Goal: Find specific page/section: Find specific page/section

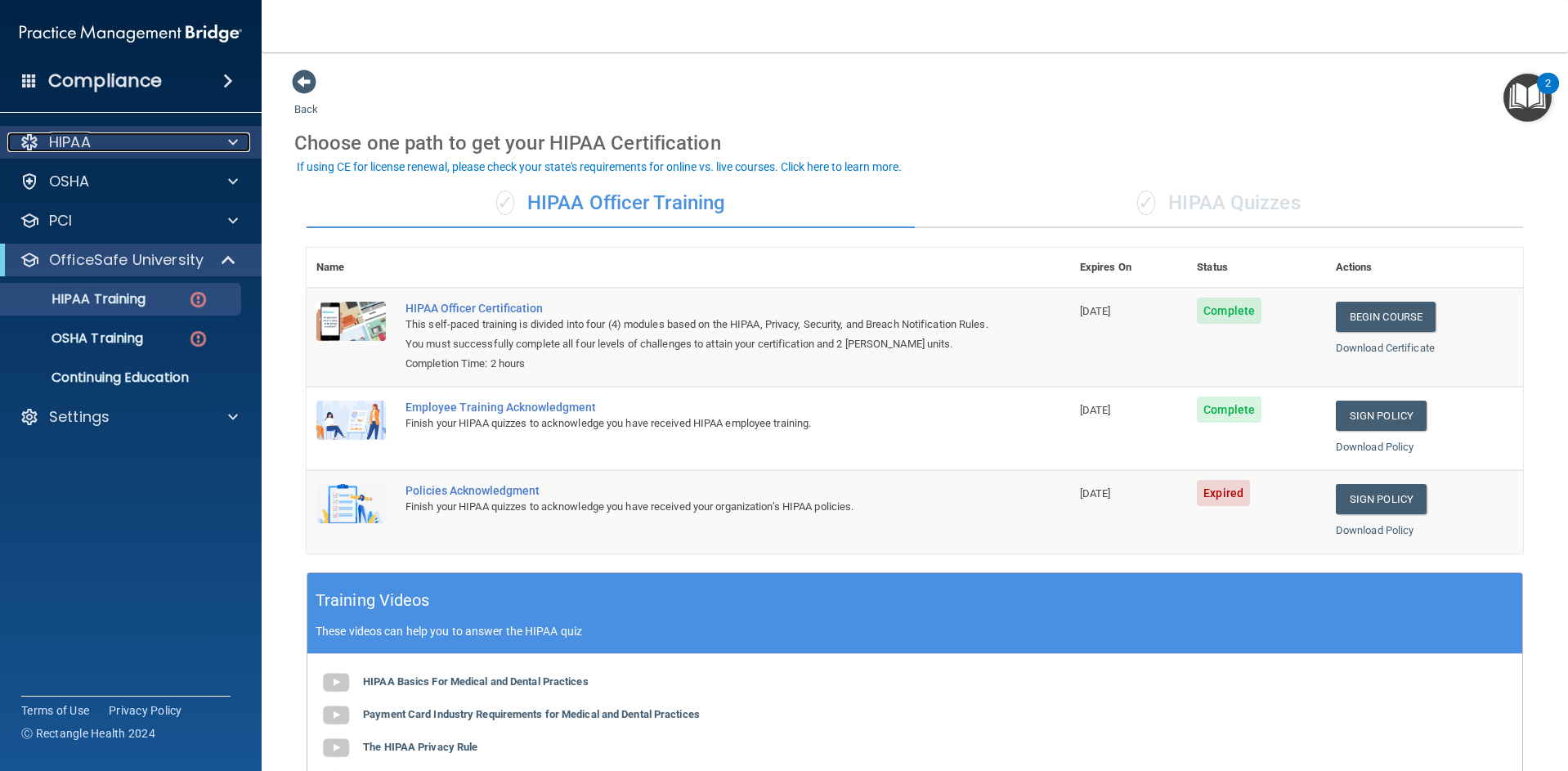
click at [177, 148] on div "HIPAA" at bounding box center [109, 142] width 203 height 20
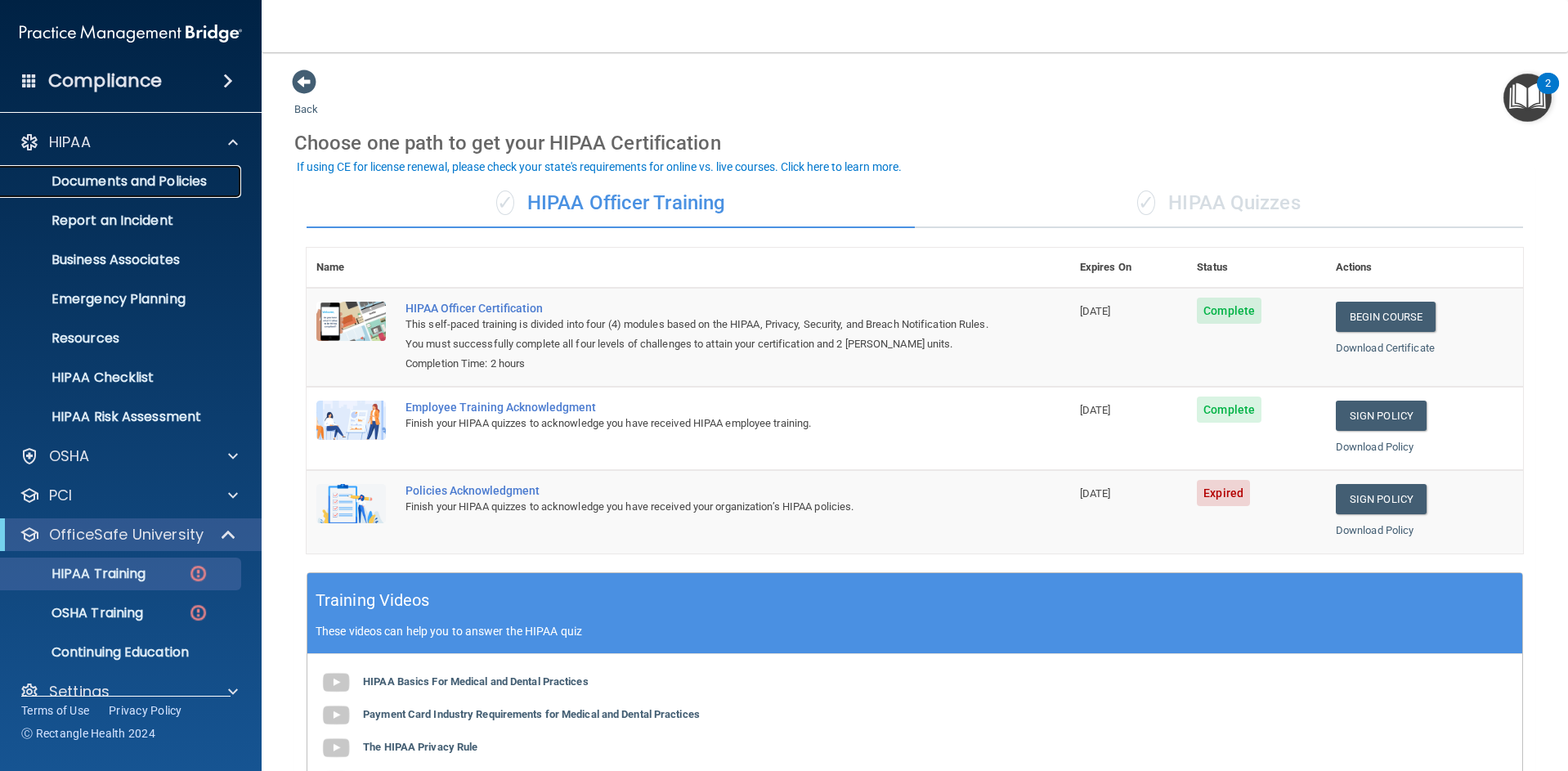
click at [128, 189] on p "Documents and Policies" at bounding box center [122, 181] width 223 height 16
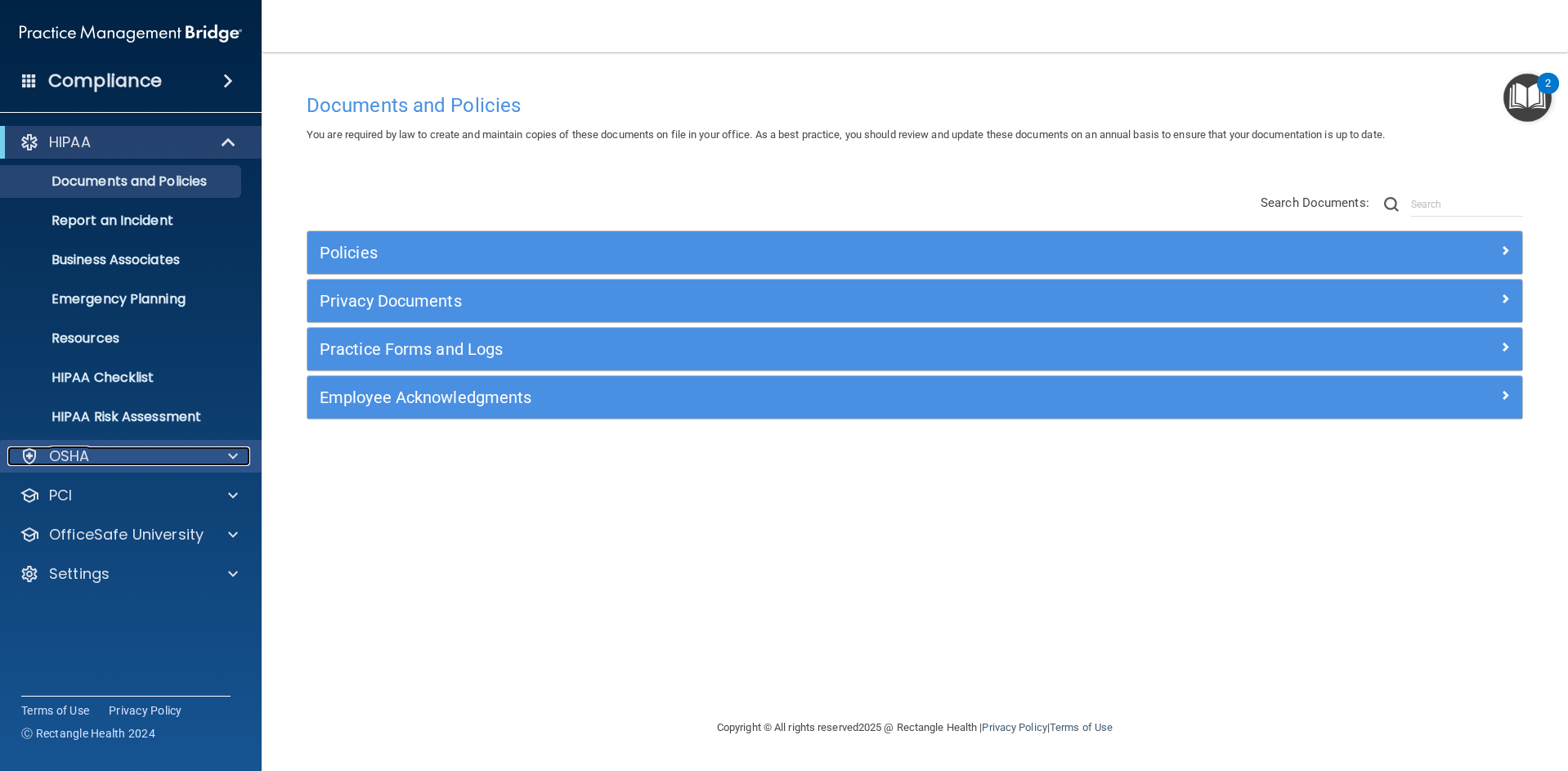
click at [101, 462] on div "OSHA" at bounding box center [109, 456] width 203 height 20
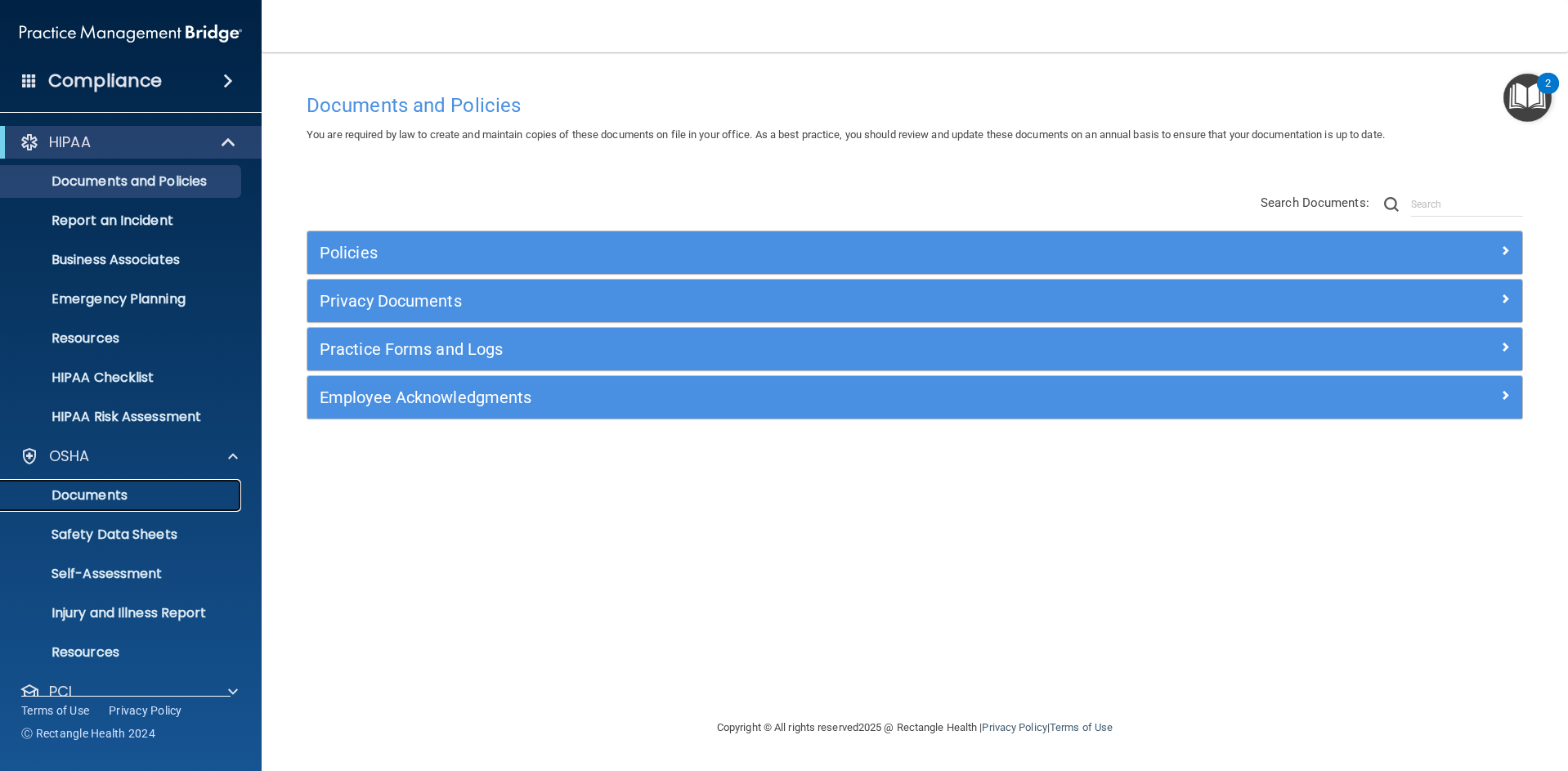
click at [106, 492] on p "Documents" at bounding box center [122, 495] width 223 height 16
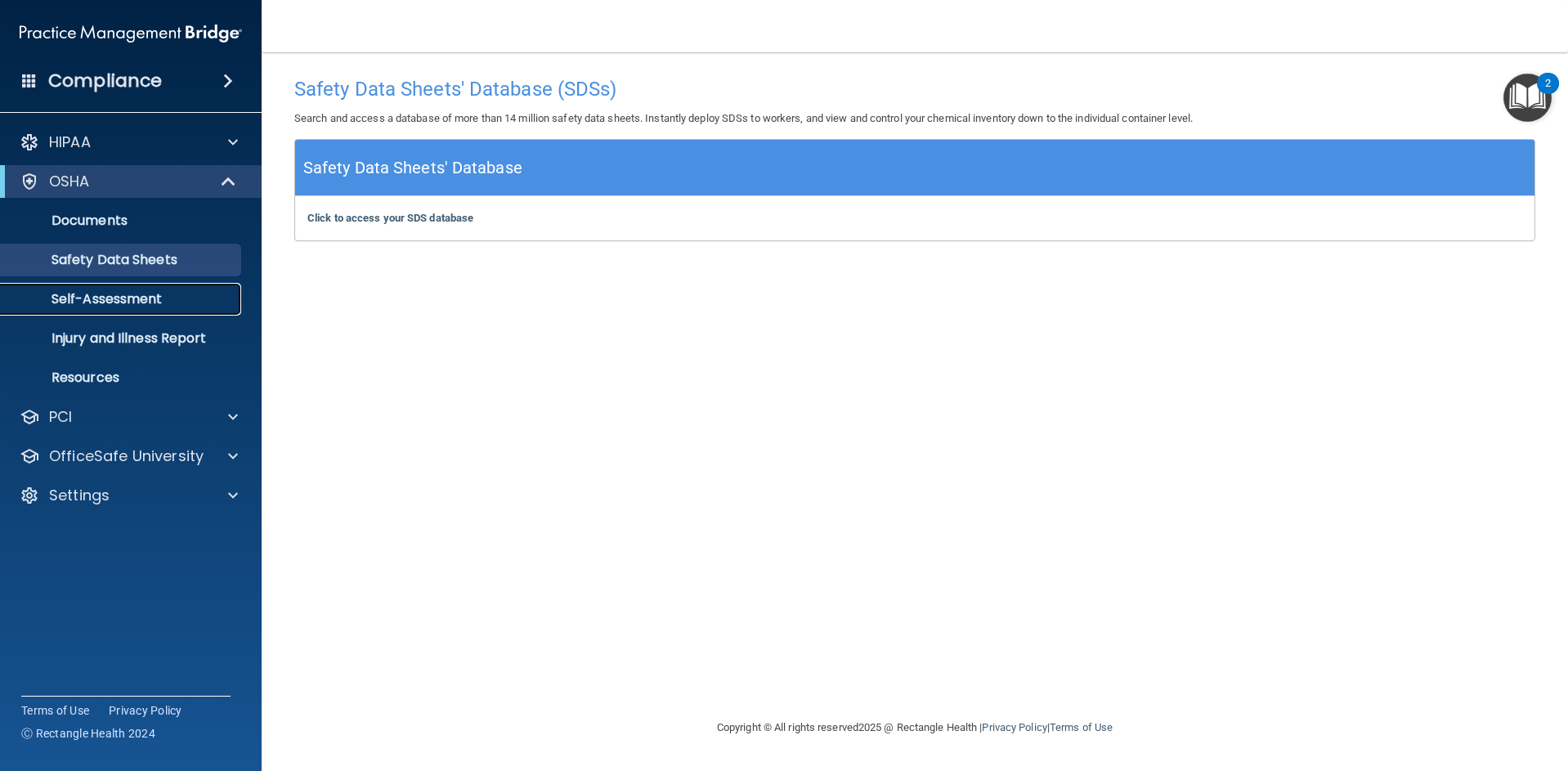
click at [149, 307] on p "Self-Assessment" at bounding box center [122, 299] width 223 height 16
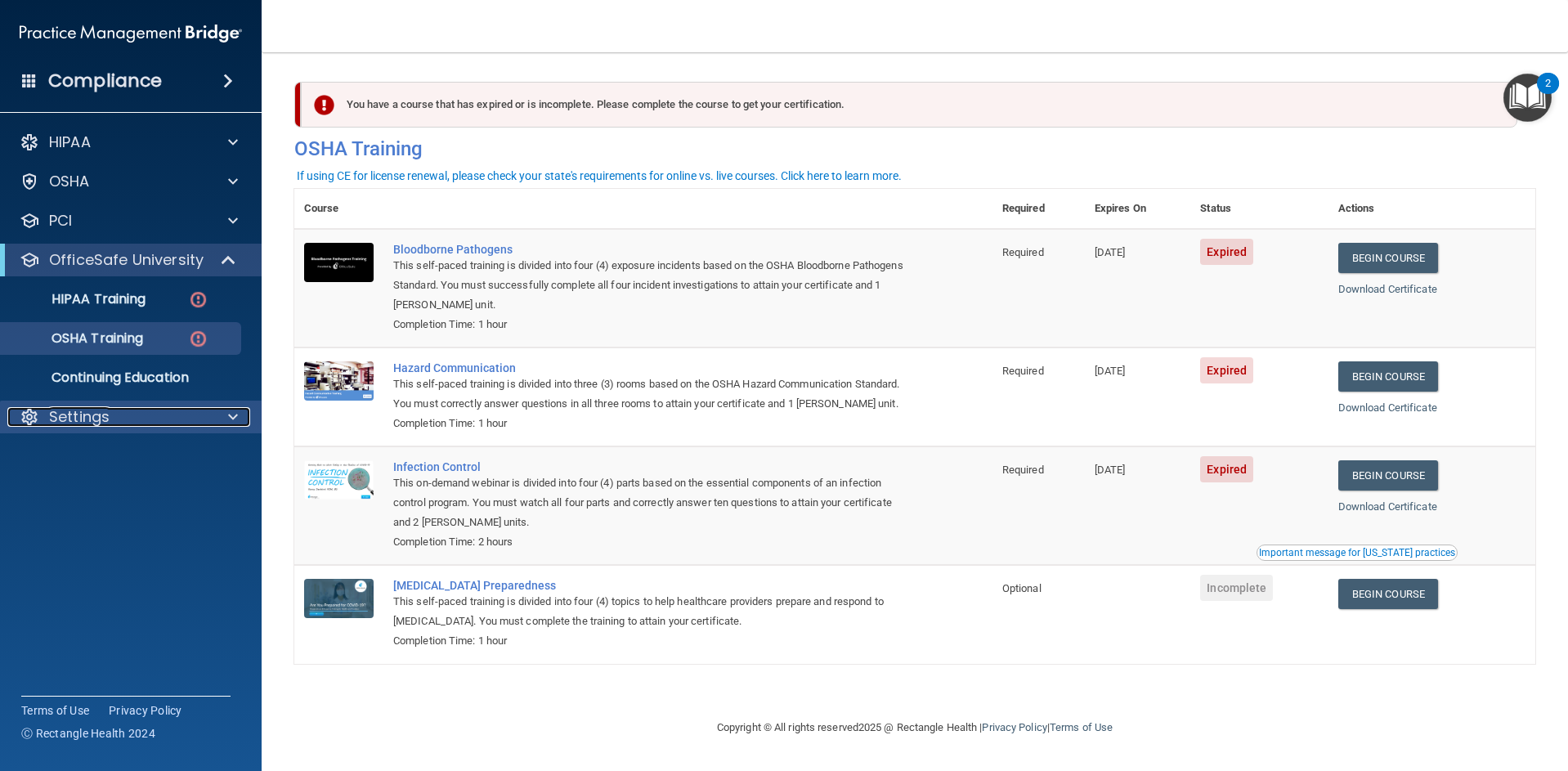
click at [95, 421] on p "Settings" at bounding box center [79, 417] width 60 height 20
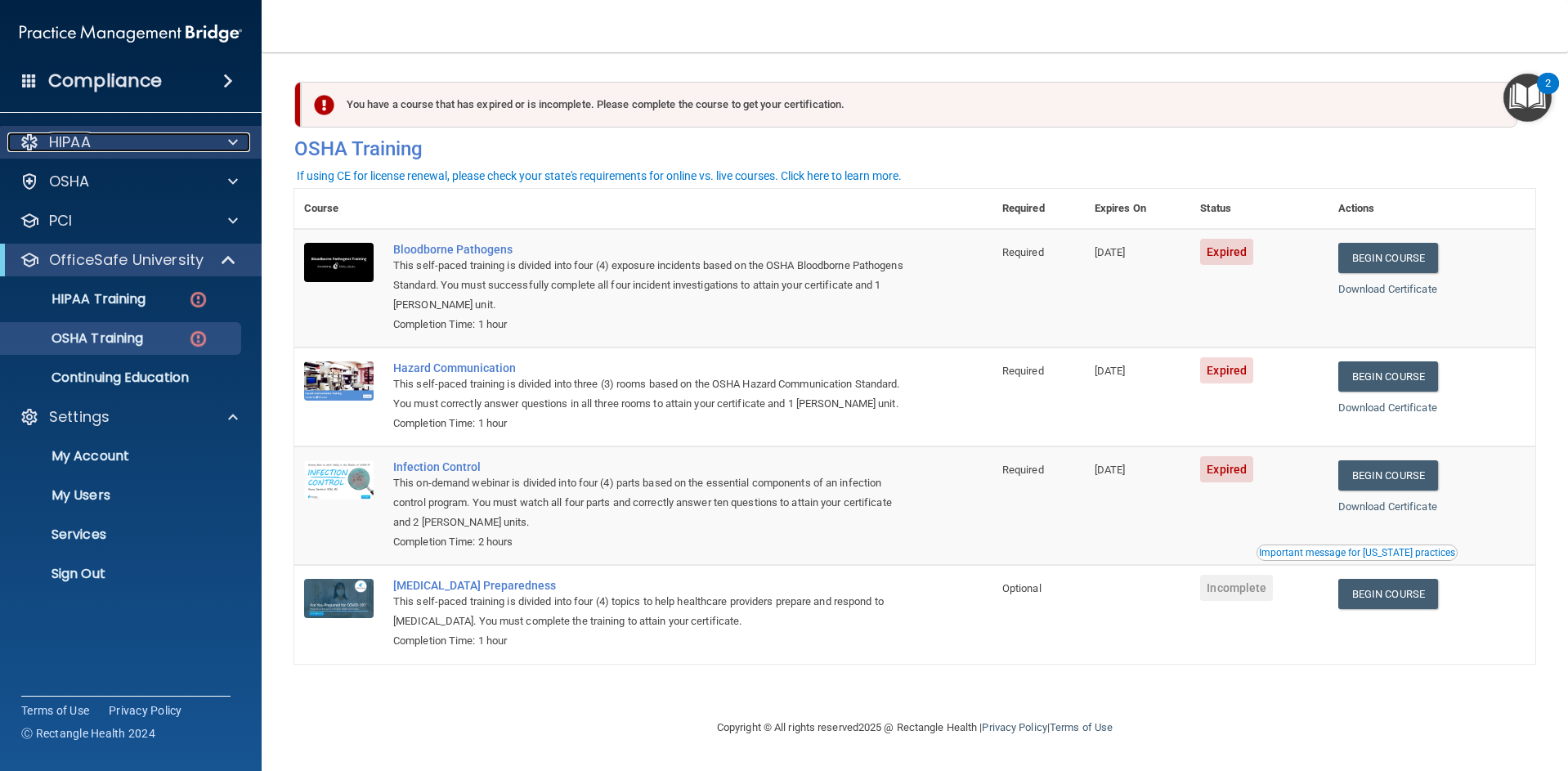
click at [97, 149] on div "HIPAA" at bounding box center [109, 142] width 203 height 20
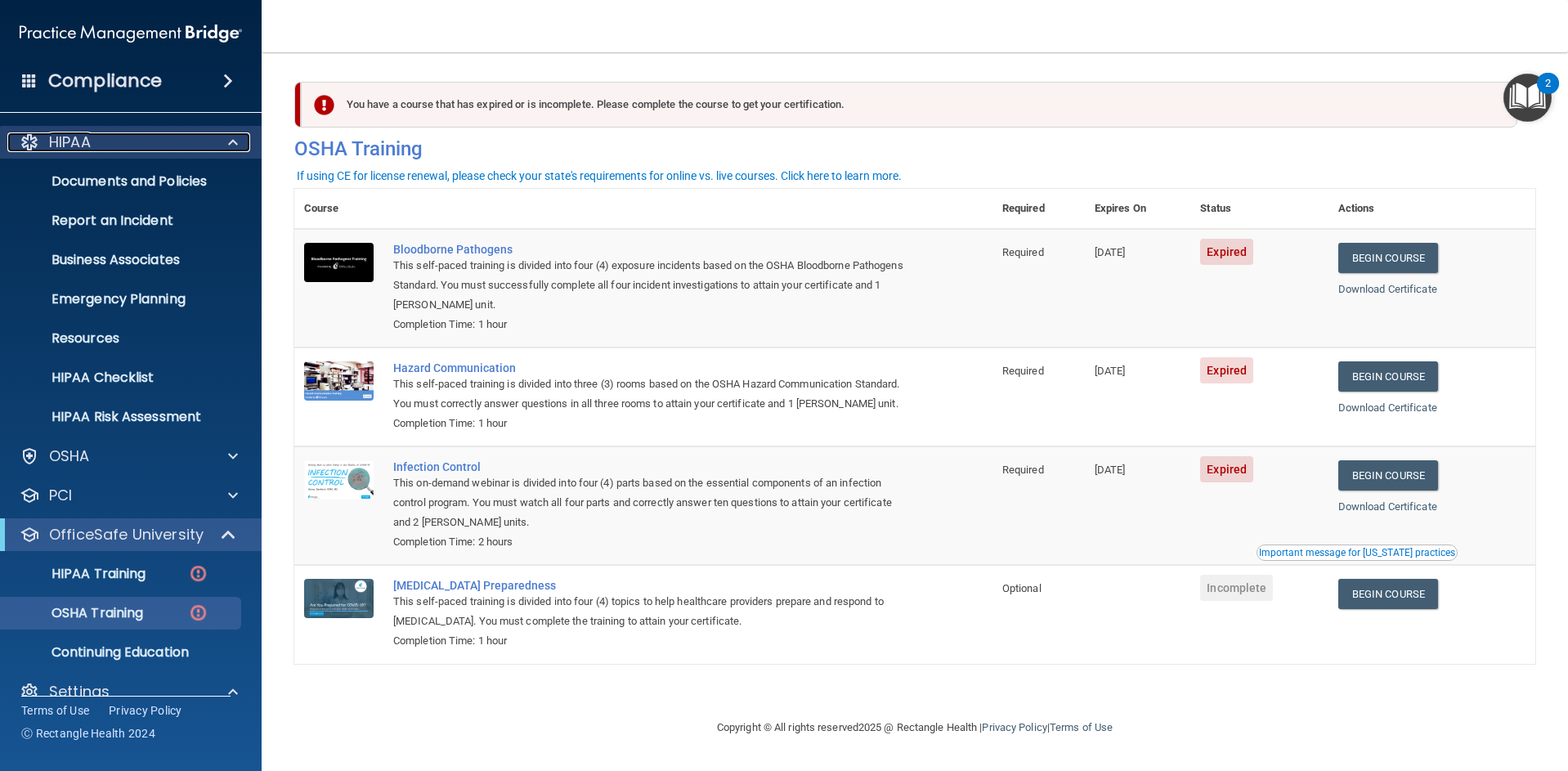
click at [97, 149] on div "HIPAA" at bounding box center [109, 142] width 203 height 20
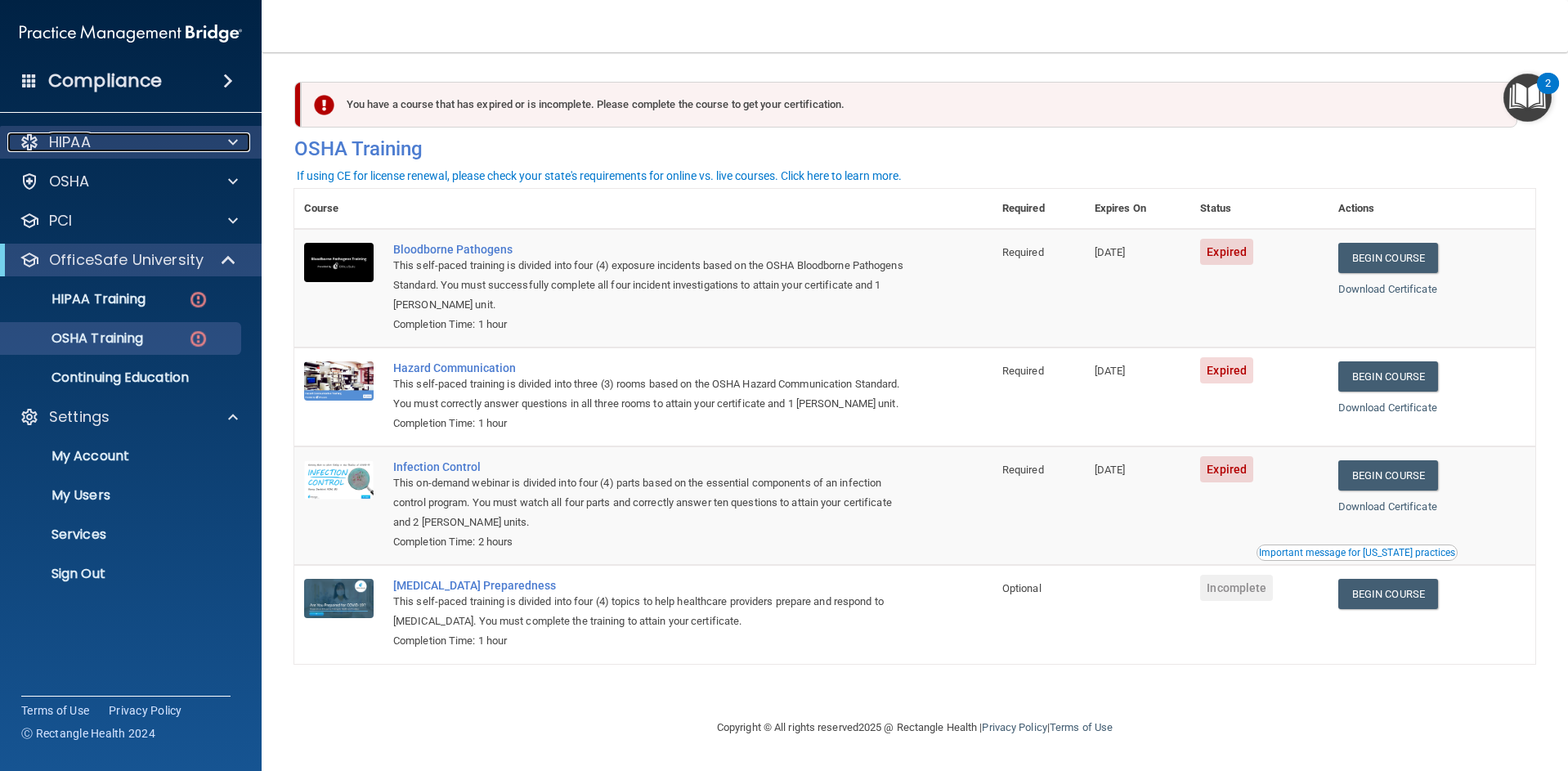
click at [97, 149] on div "HIPAA" at bounding box center [109, 142] width 203 height 20
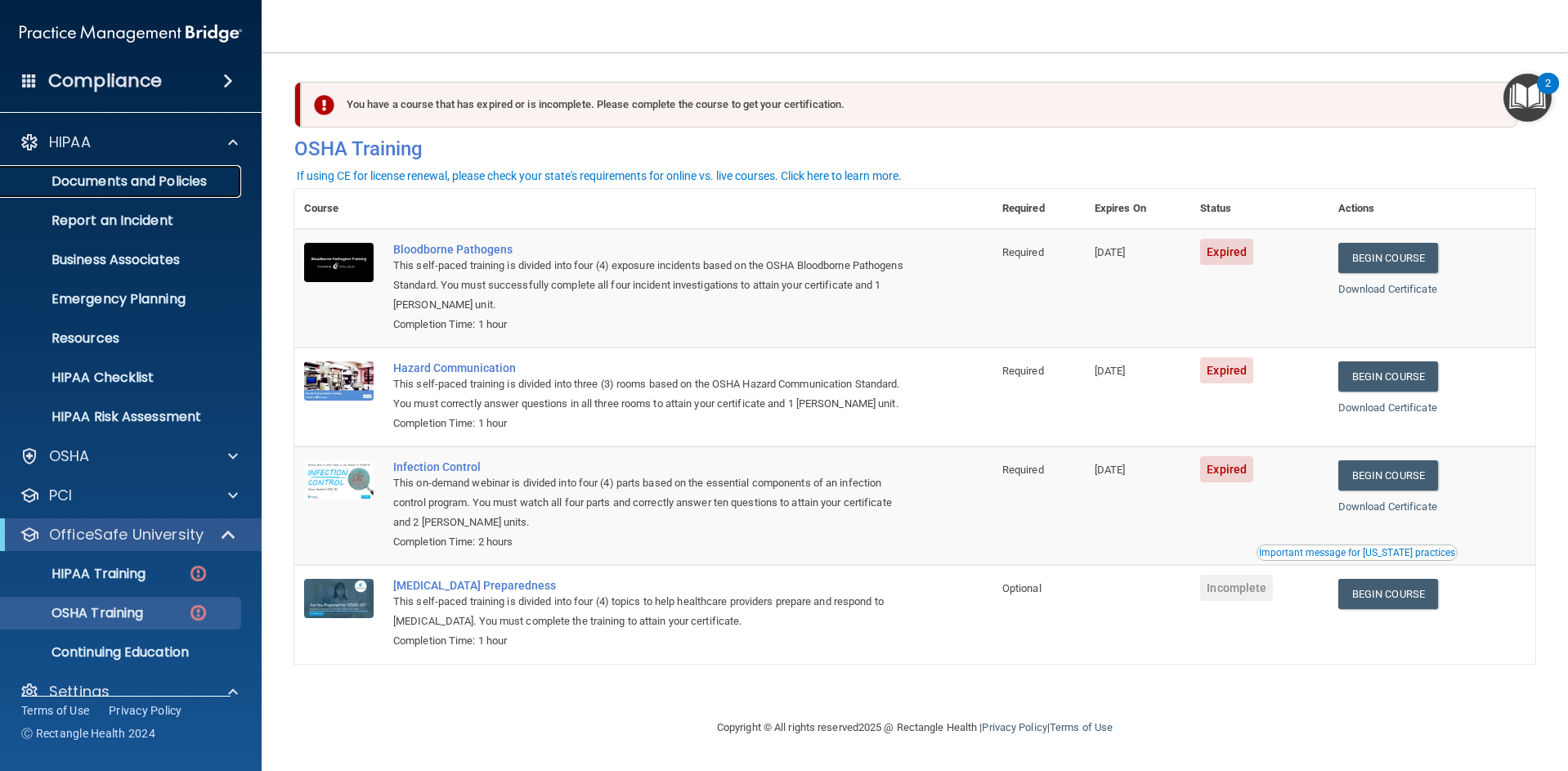
click at [101, 176] on p "Documents and Policies" at bounding box center [122, 181] width 223 height 16
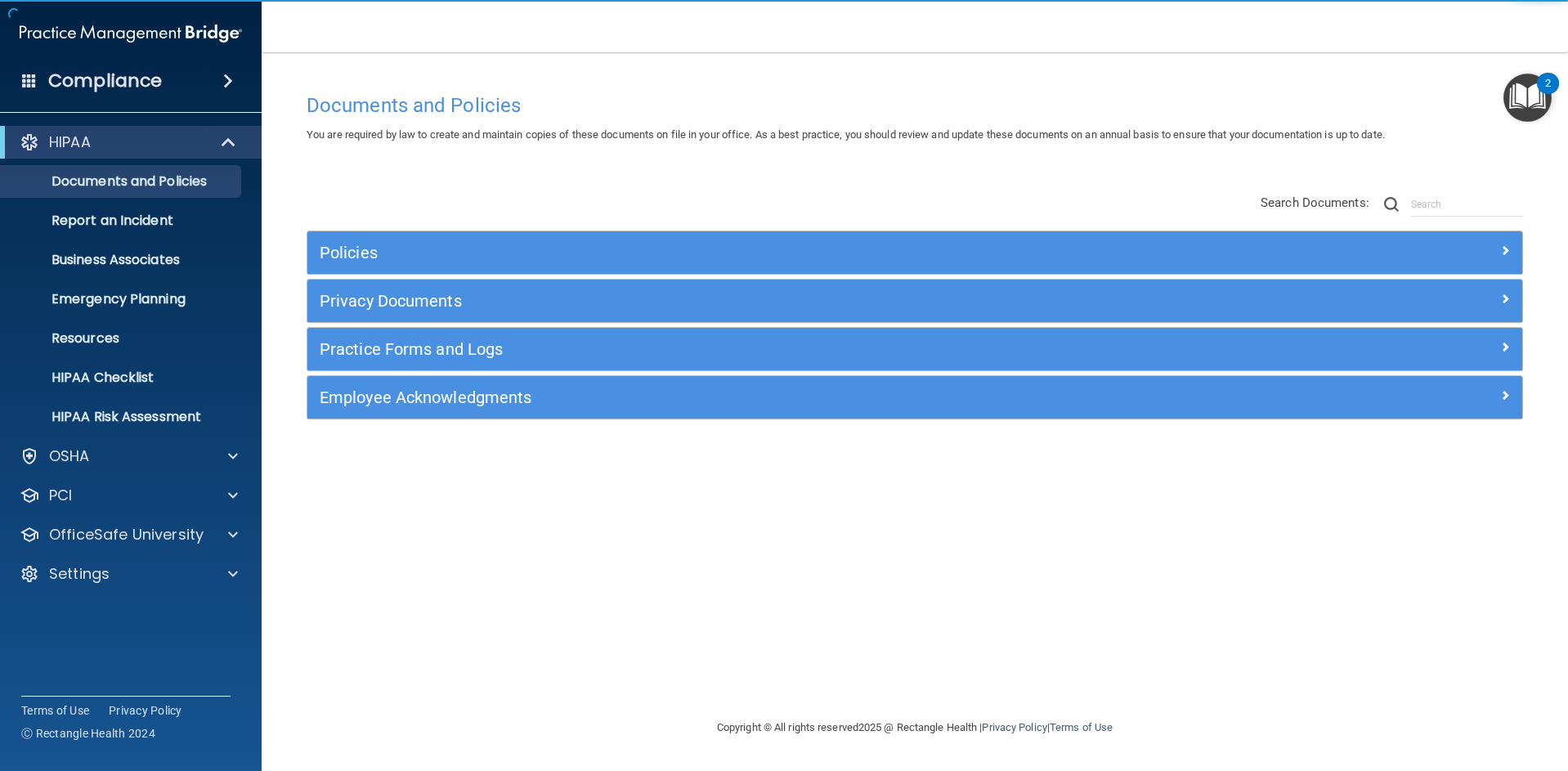
click at [338, 238] on div "Policies" at bounding box center [915, 253] width 1215 height 43
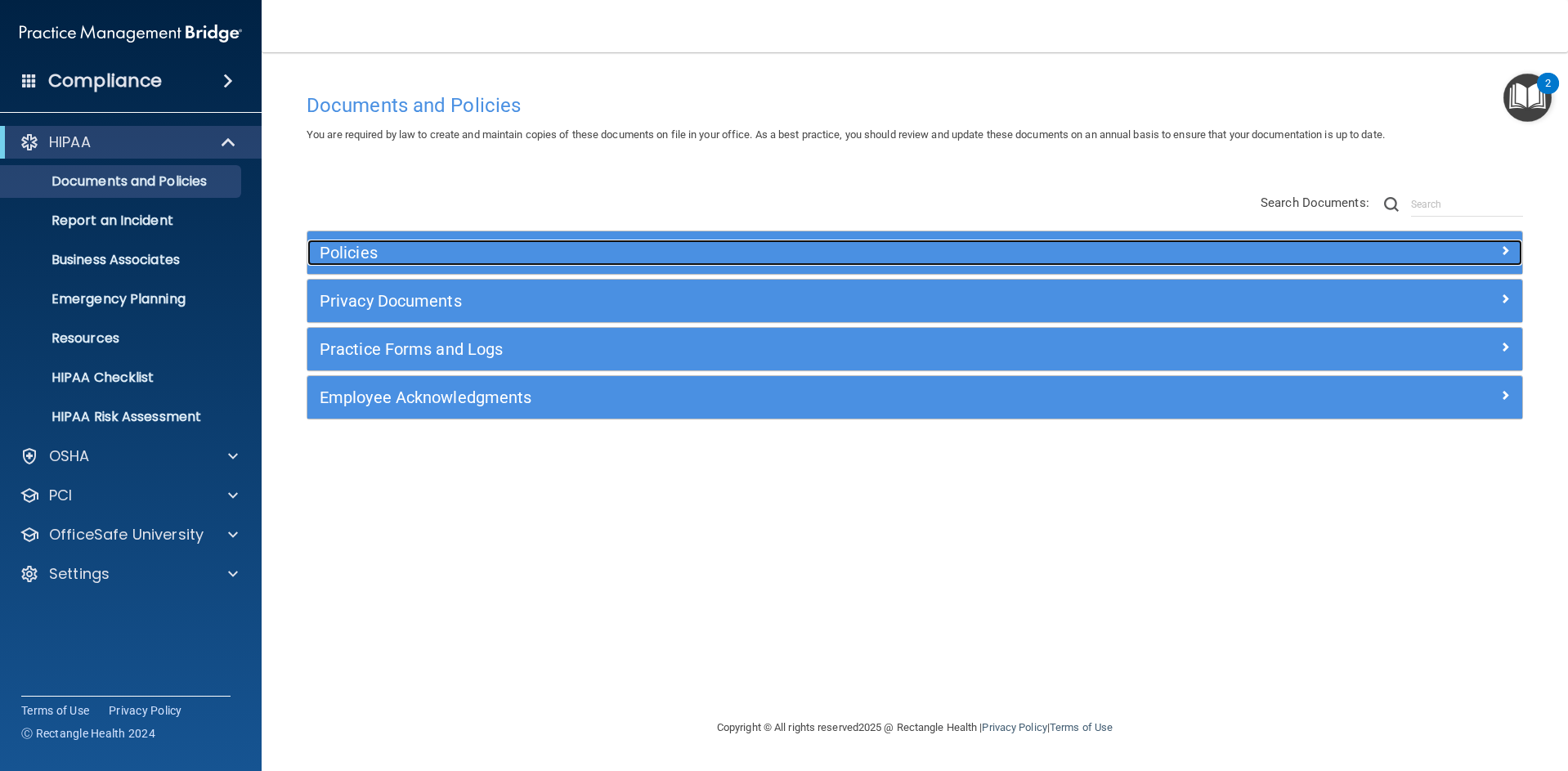
click at [339, 240] on div "Policies" at bounding box center [763, 252] width 912 height 26
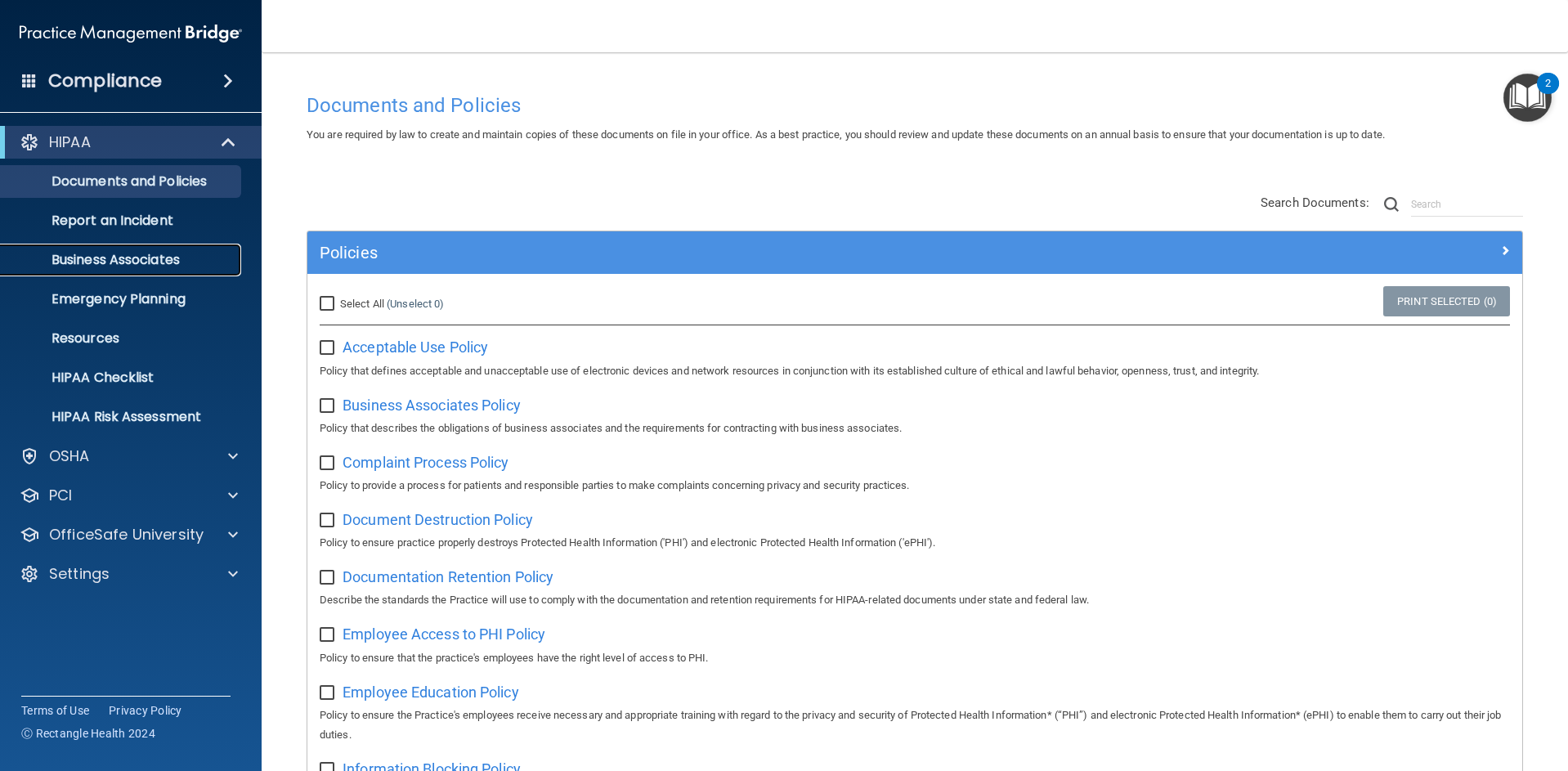
click at [127, 261] on p "Business Associates" at bounding box center [122, 260] width 223 height 16
